Goal: Transaction & Acquisition: Purchase product/service

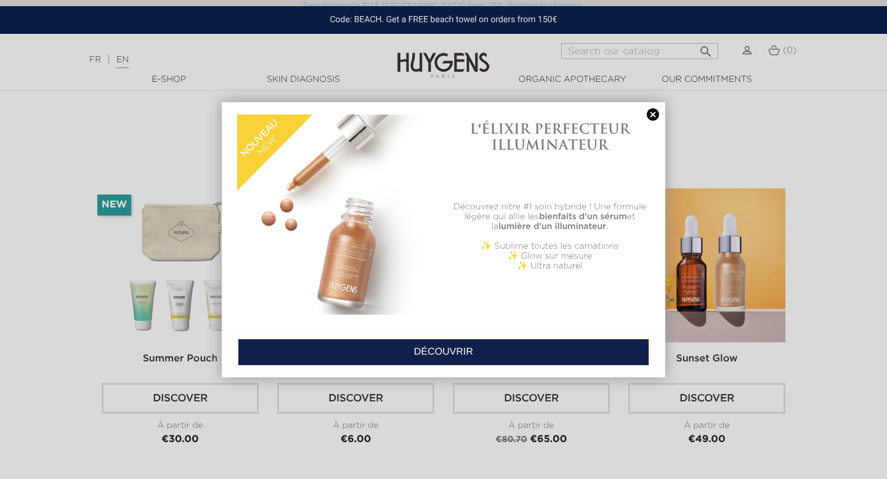
scroll to position [2882, 0]
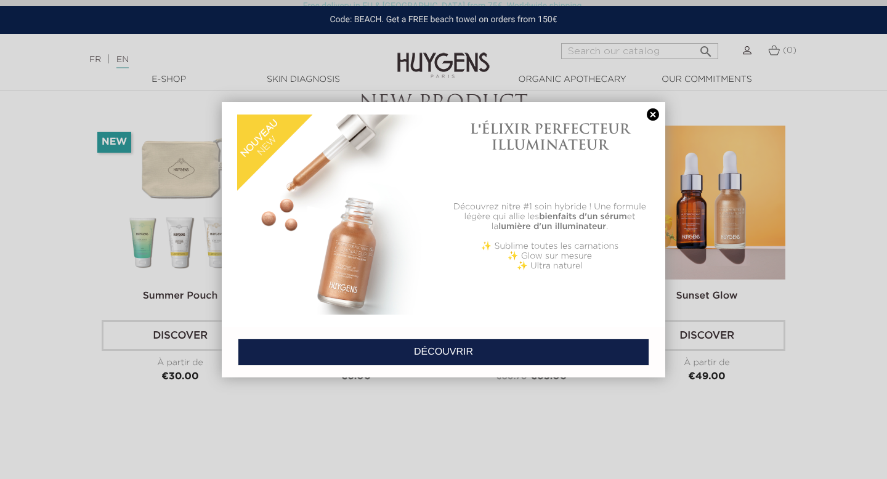
click at [659, 111] on link at bounding box center [652, 114] width 17 height 13
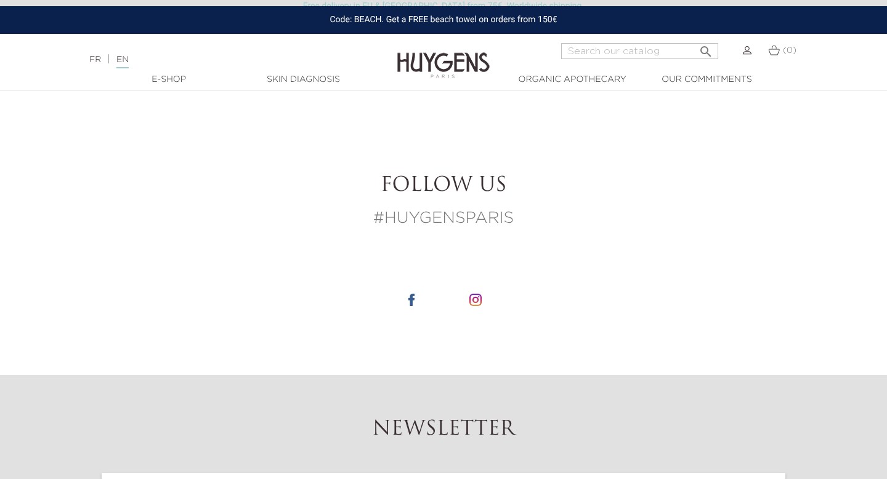
scroll to position [4536, 0]
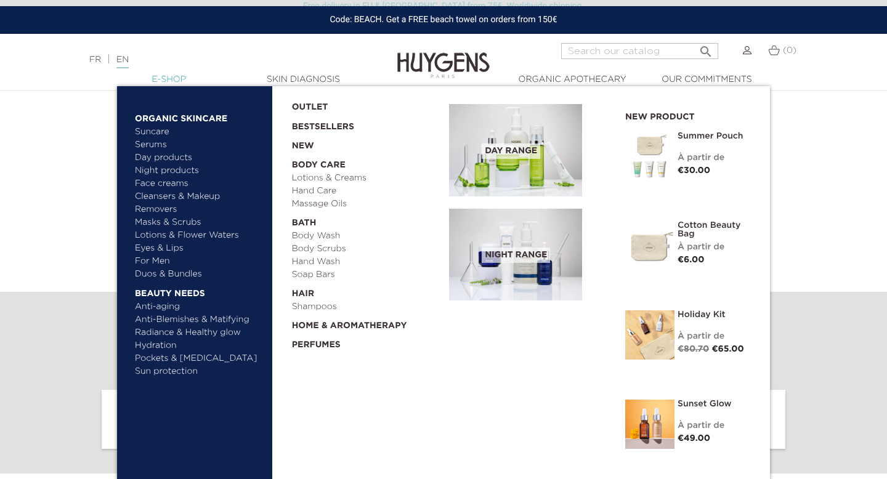
click at [166, 81] on link "  E-Shop" at bounding box center [168, 79] width 123 height 13
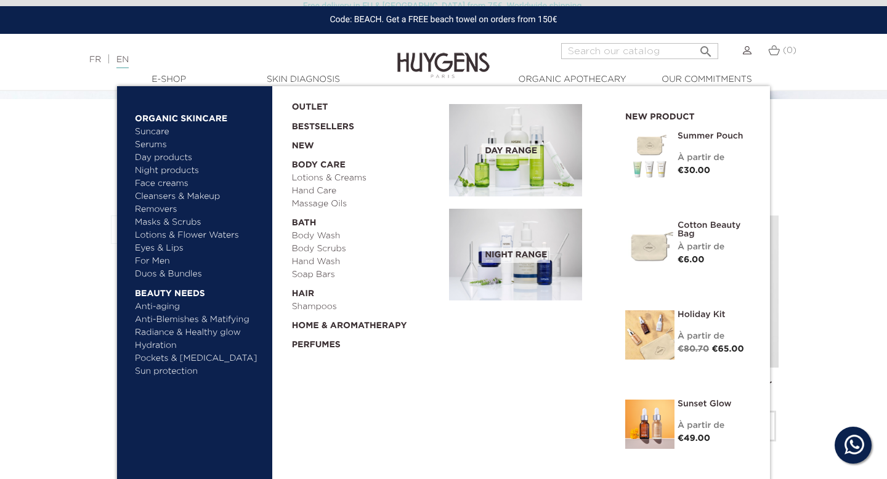
scroll to position [262, 0]
click at [151, 142] on link "Serums" at bounding box center [199, 145] width 129 height 13
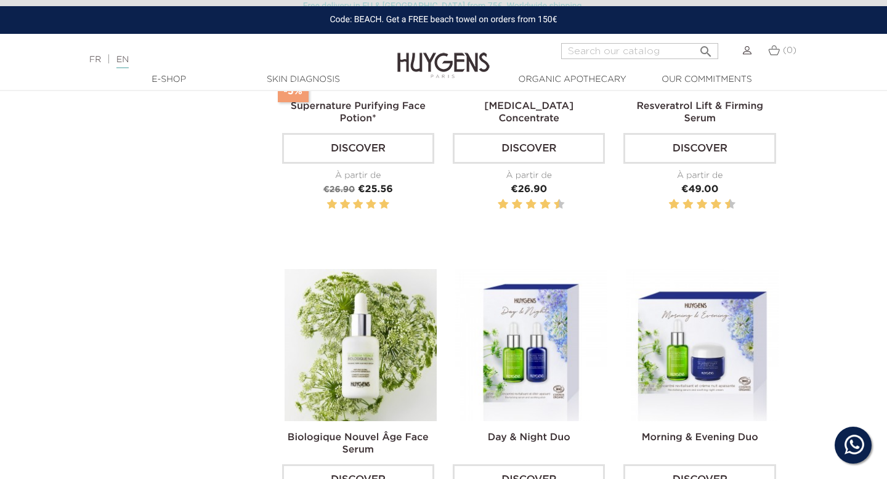
scroll to position [954, 0]
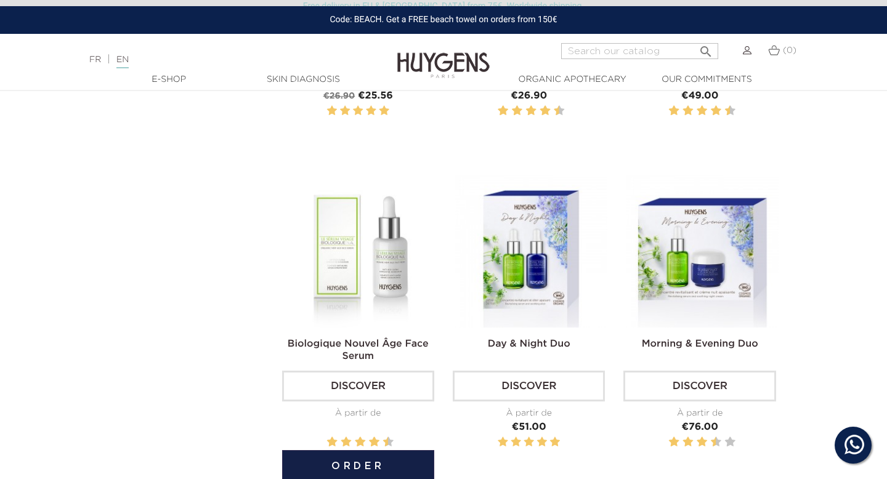
click at [382, 256] on img at bounding box center [360, 251] width 152 height 152
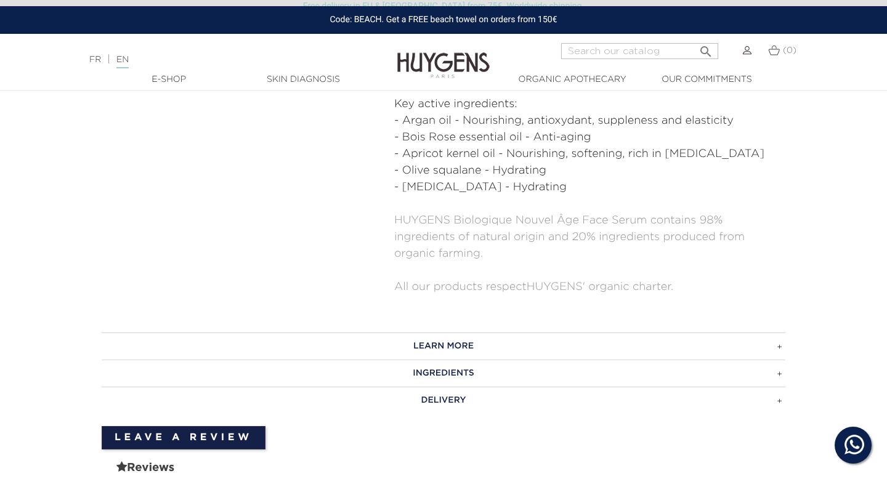
scroll to position [362, 0]
